Goal: Task Accomplishment & Management: Manage account settings

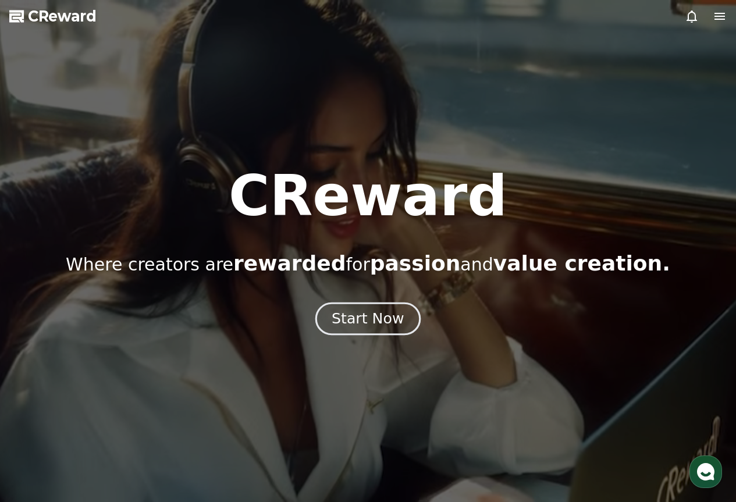
click at [369, 323] on div "Start Now" at bounding box center [368, 319] width 72 height 20
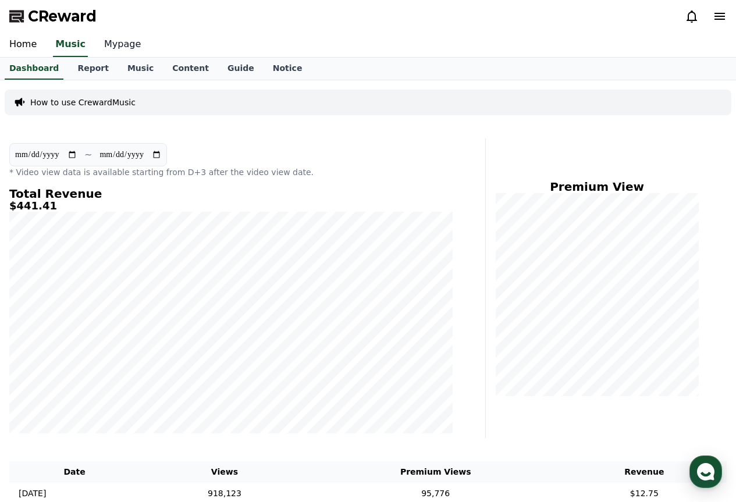
click at [114, 39] on link "Mypage" at bounding box center [122, 45] width 55 height 24
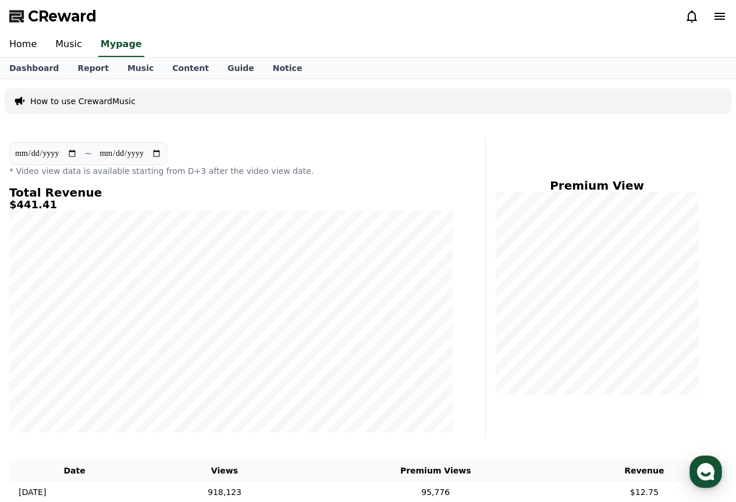
select select "**********"
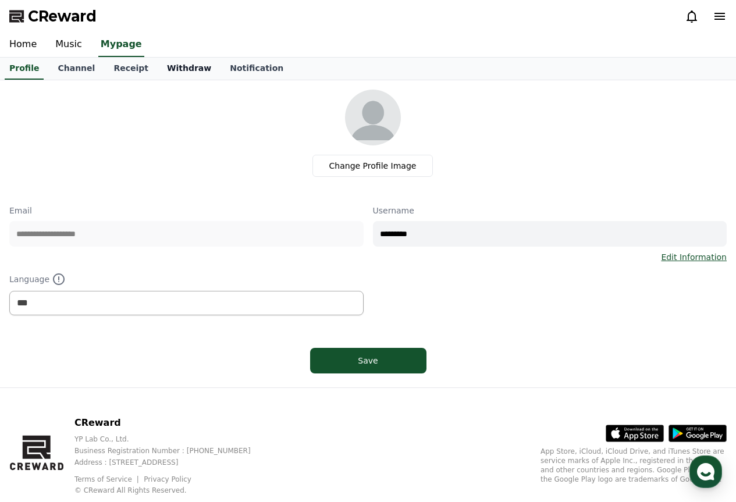
click at [165, 70] on link "Withdraw" at bounding box center [189, 69] width 63 height 22
